Goal: Navigation & Orientation: Find specific page/section

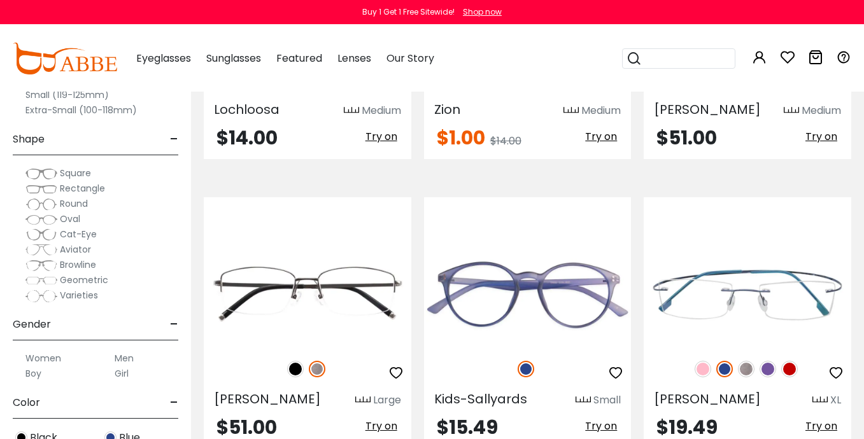
scroll to position [1969, 0]
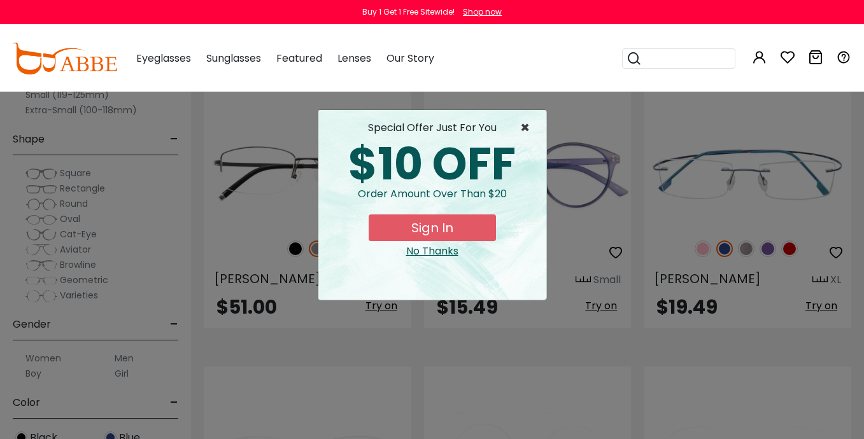
click at [522, 125] on span "×" at bounding box center [528, 127] width 16 height 15
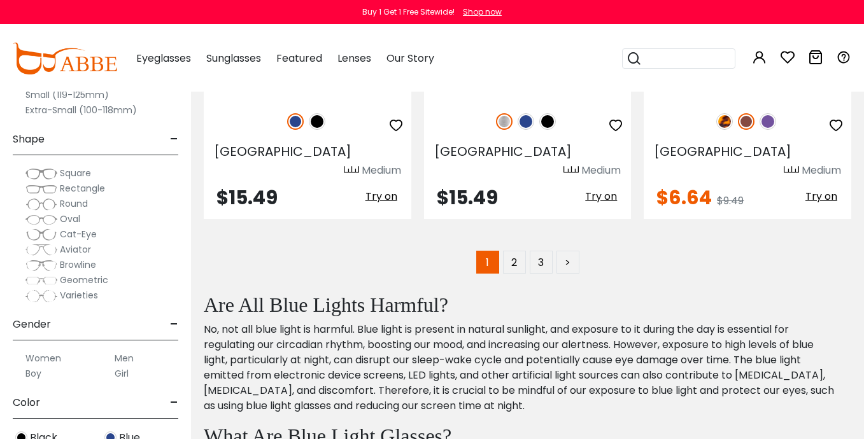
scroll to position [6054, 0]
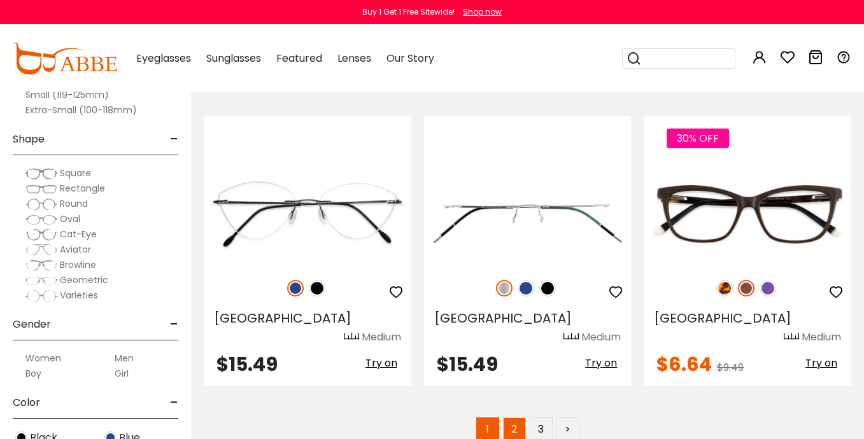
click at [511, 418] on link "2" at bounding box center [514, 429] width 23 height 23
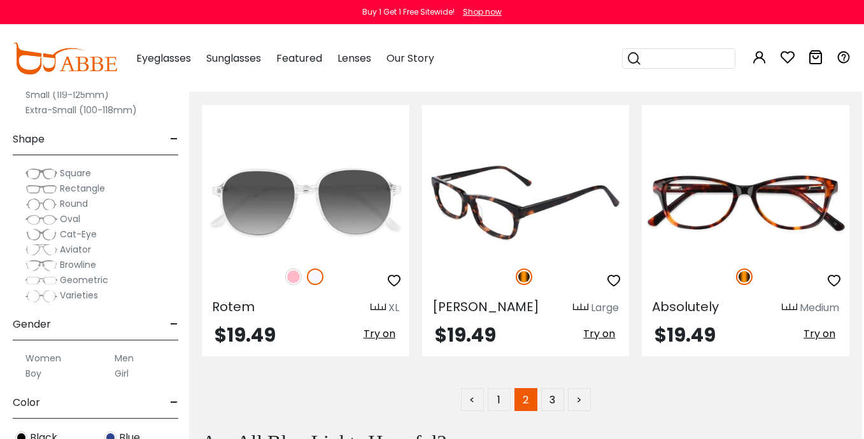
scroll to position [6111, 2]
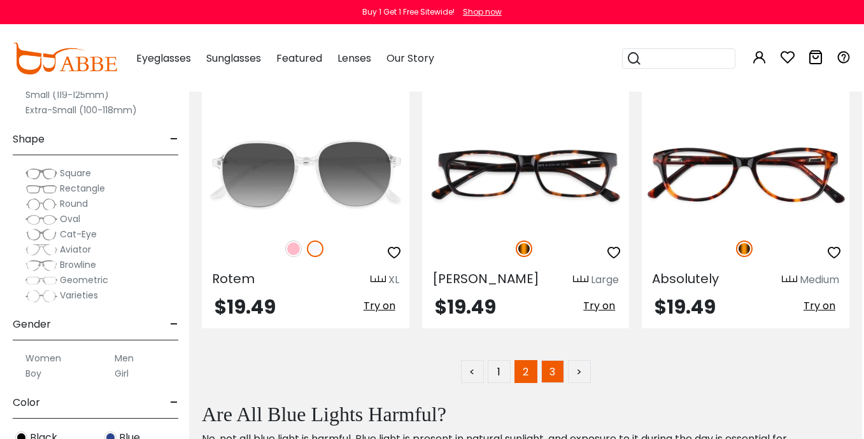
click at [557, 360] on link "3" at bounding box center [552, 371] width 23 height 23
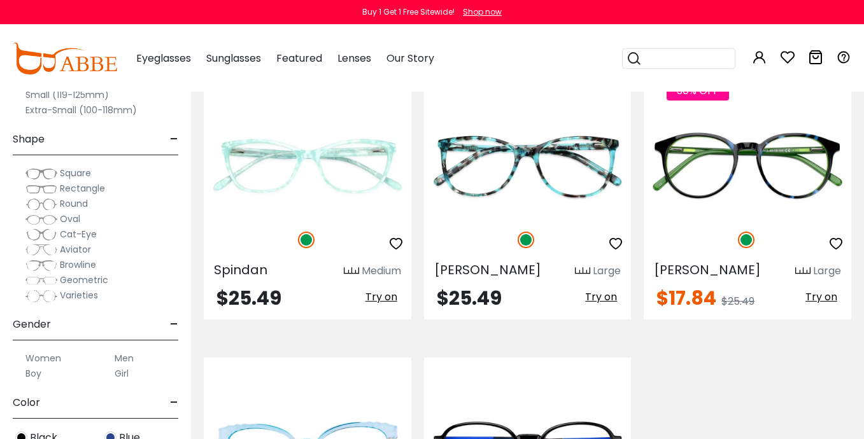
scroll to position [4616, 0]
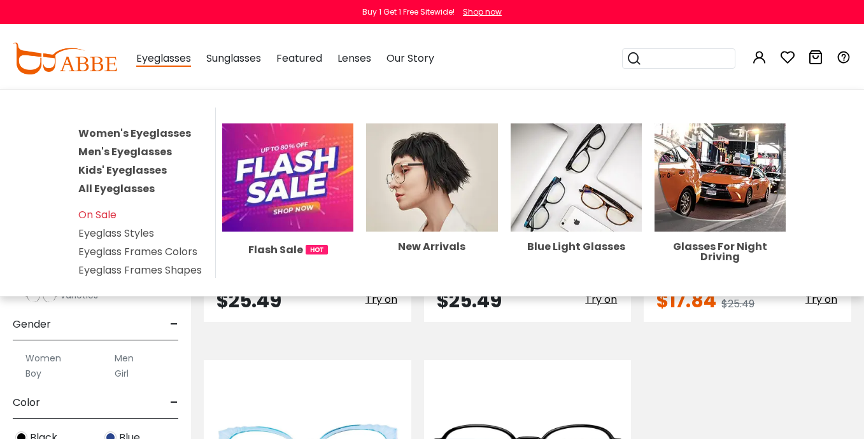
click at [134, 130] on link "Women's Eyeglasses" at bounding box center [134, 133] width 113 height 15
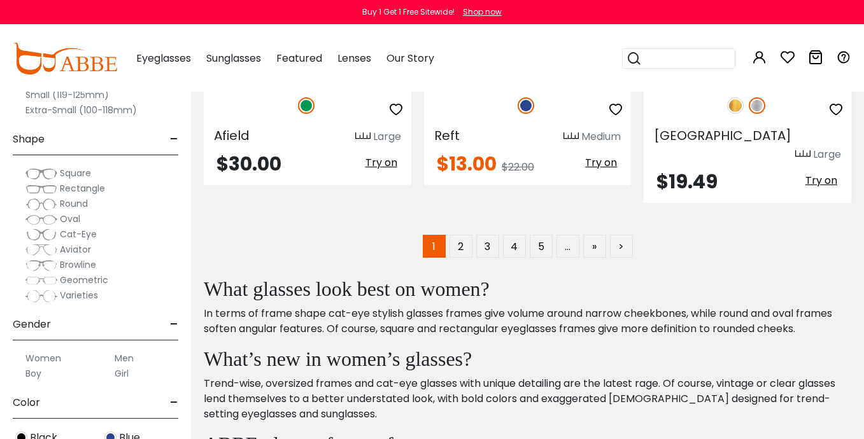
scroll to position [5993, 0]
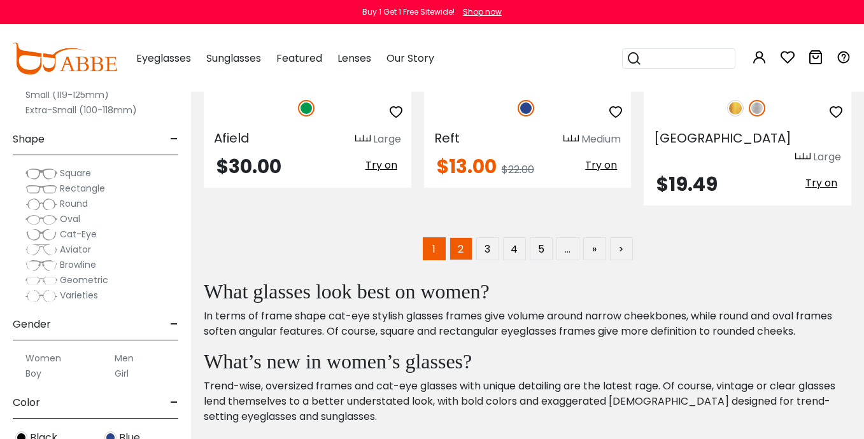
click at [460, 237] on link "2" at bounding box center [460, 248] width 23 height 23
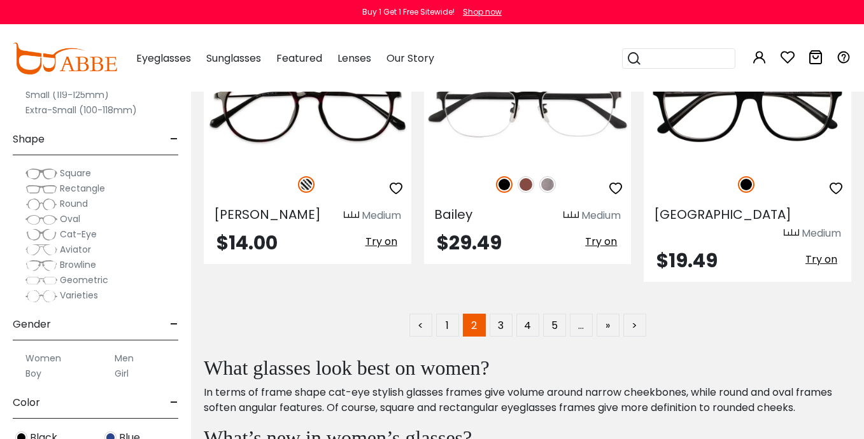
scroll to position [5955, 0]
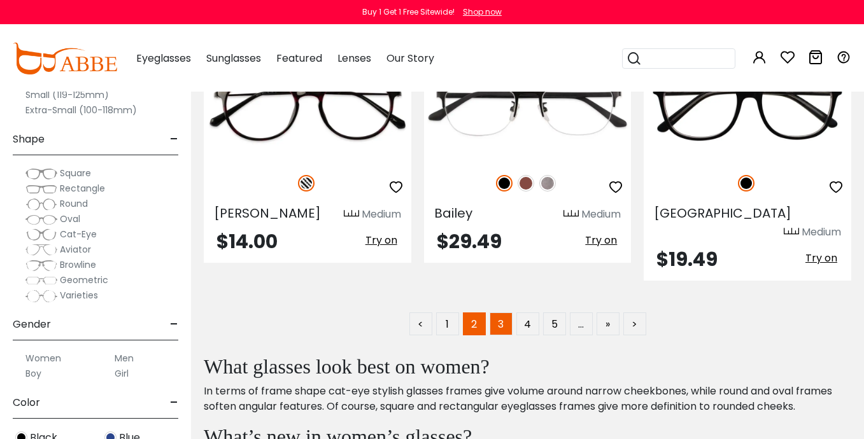
click at [499, 313] on link "3" at bounding box center [500, 324] width 23 height 23
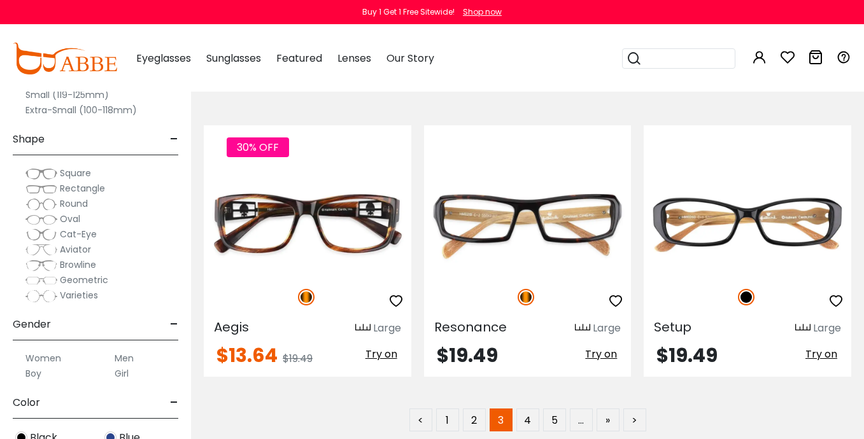
scroll to position [5858, 0]
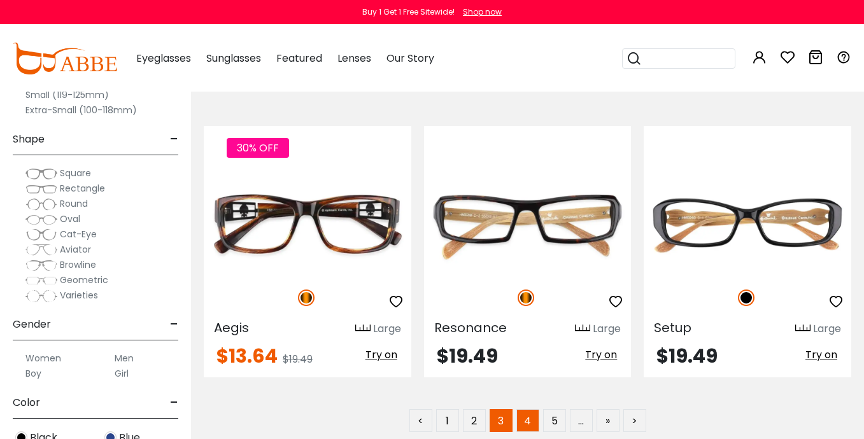
click at [524, 409] on link "4" at bounding box center [527, 420] width 23 height 23
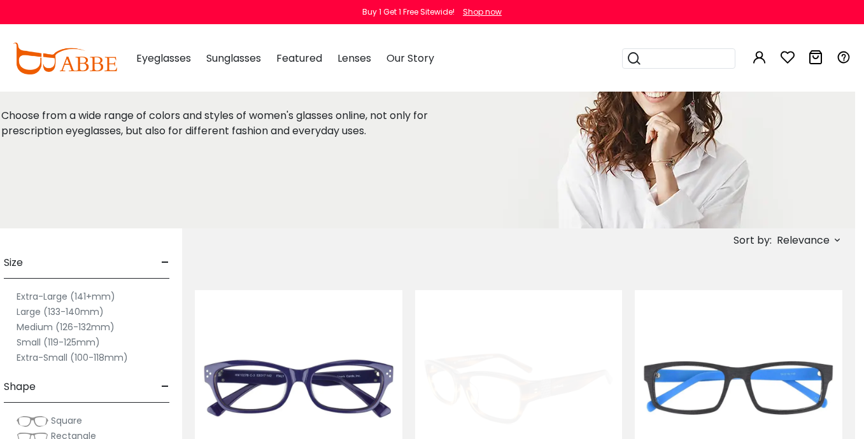
scroll to position [101, 9]
